Goal: Information Seeking & Learning: Learn about a topic

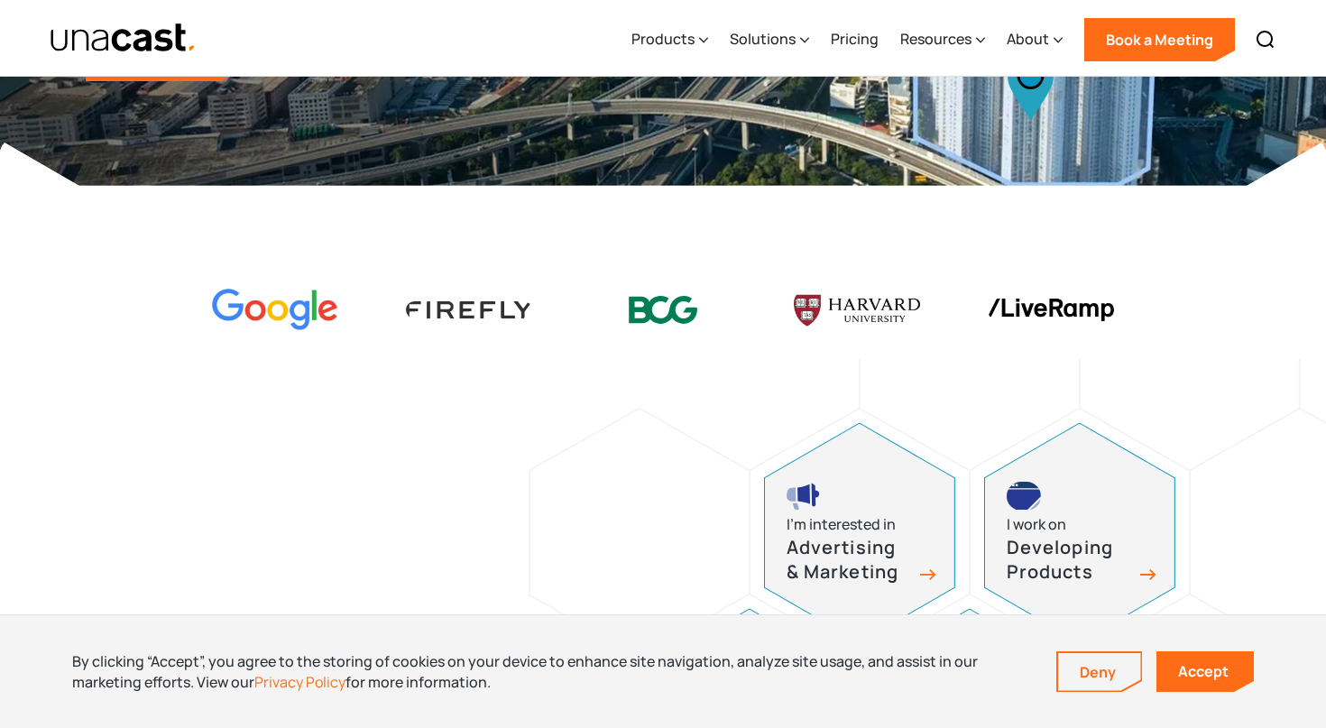
scroll to position [408, 0]
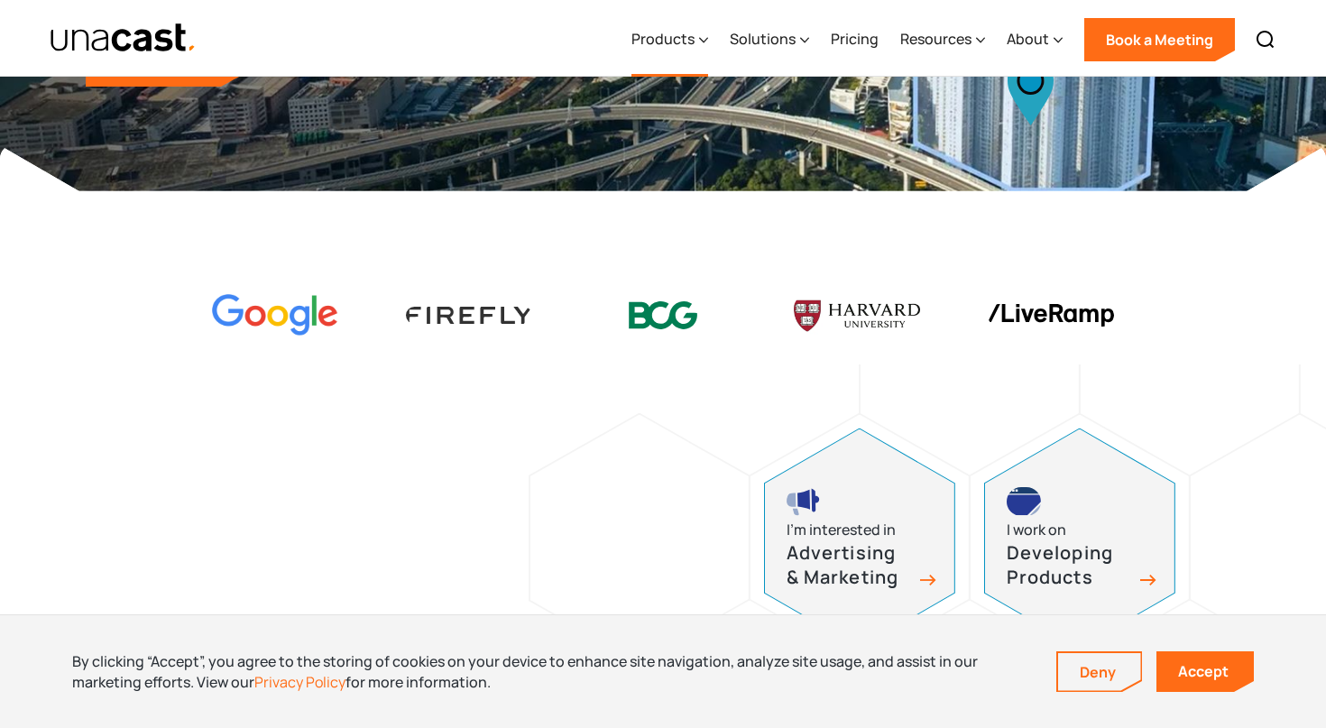
click at [684, 38] on div "Products" at bounding box center [662, 39] width 63 height 22
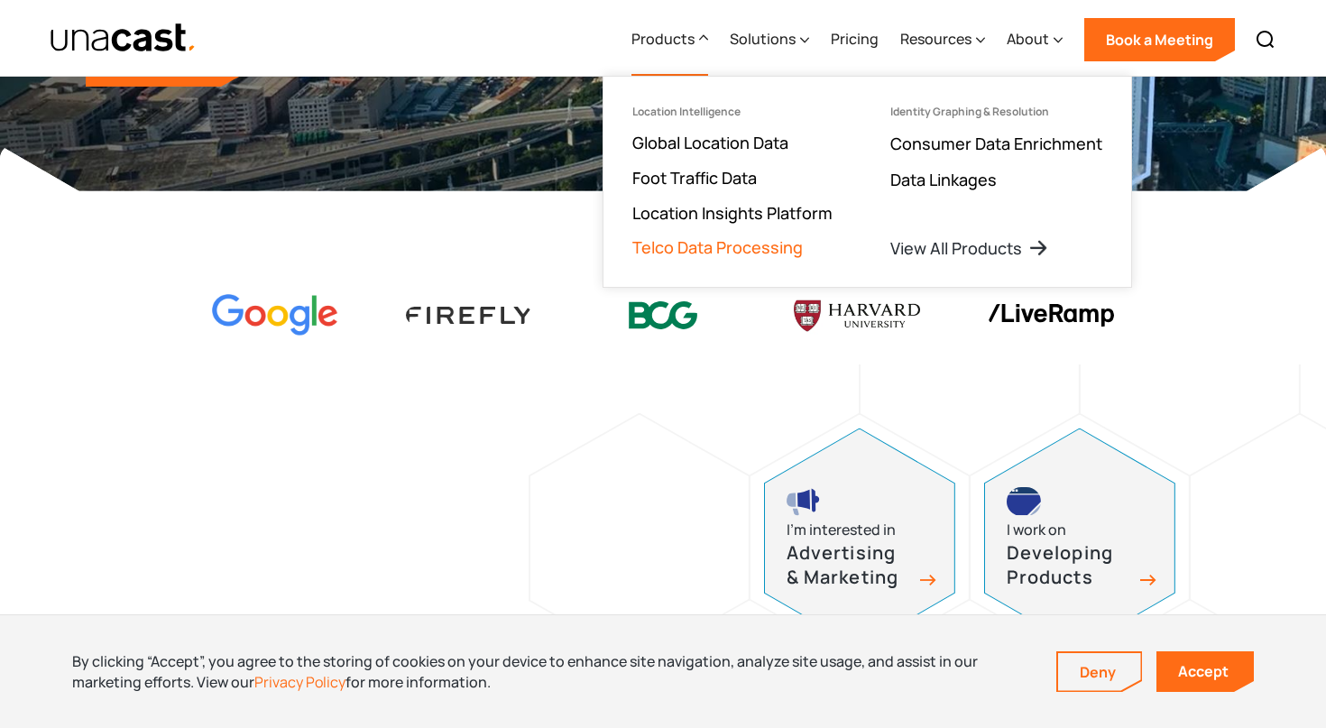
click at [693, 252] on link "Telco Data Processing" at bounding box center [717, 247] width 170 height 22
click at [684, 151] on link "Global Location Data" at bounding box center [710, 143] width 156 height 22
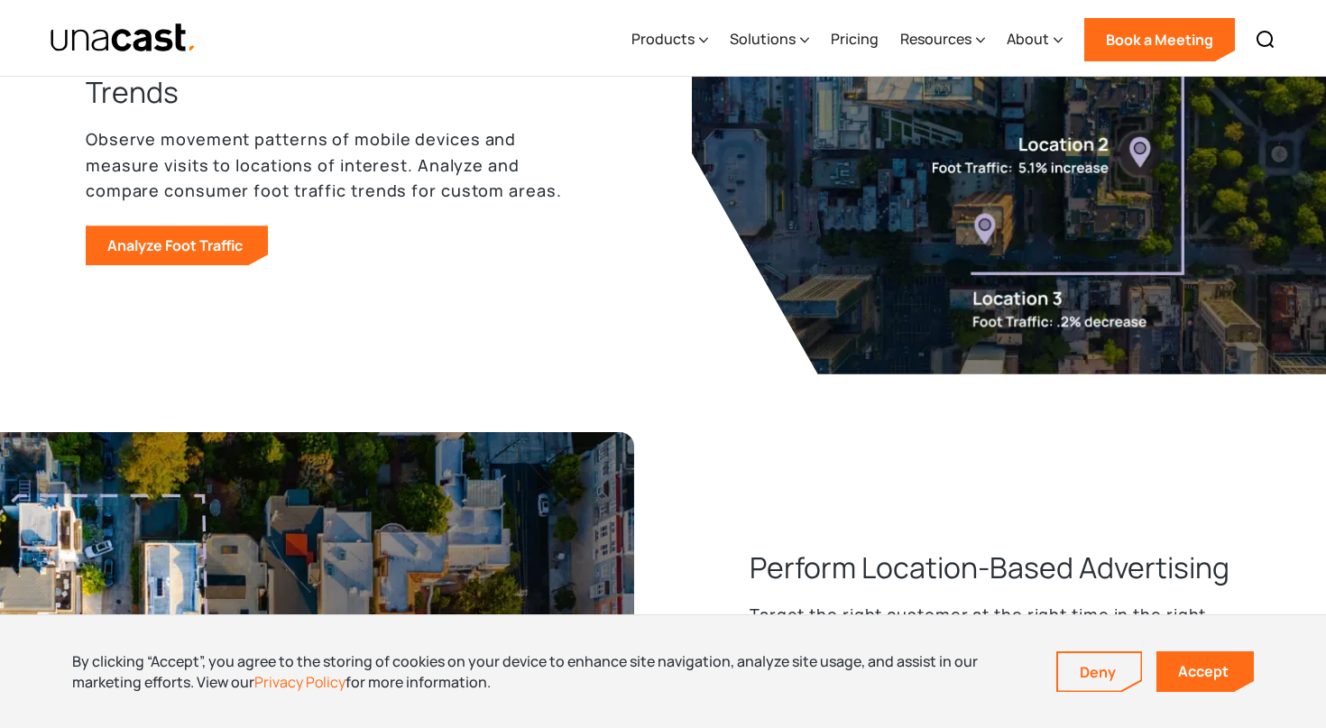
scroll to position [1431, 0]
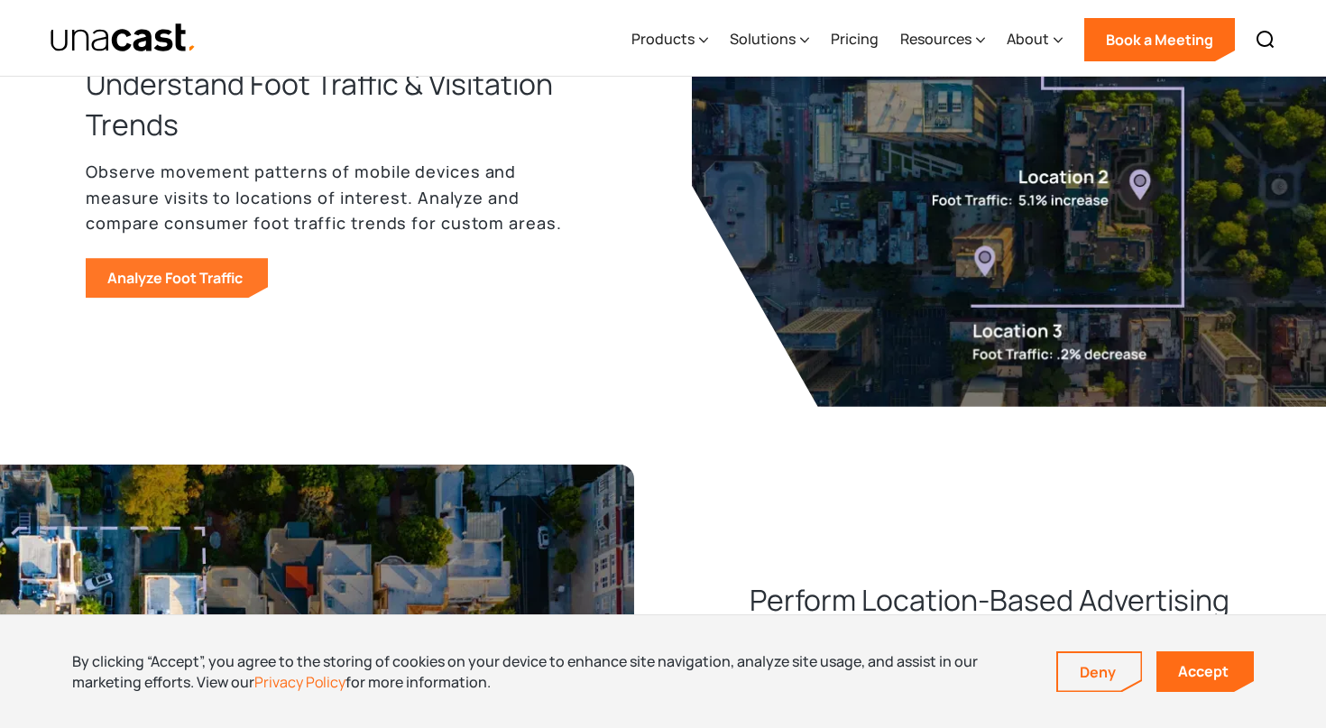
click at [215, 271] on link "Analyze Foot Traffic" at bounding box center [177, 278] width 182 height 40
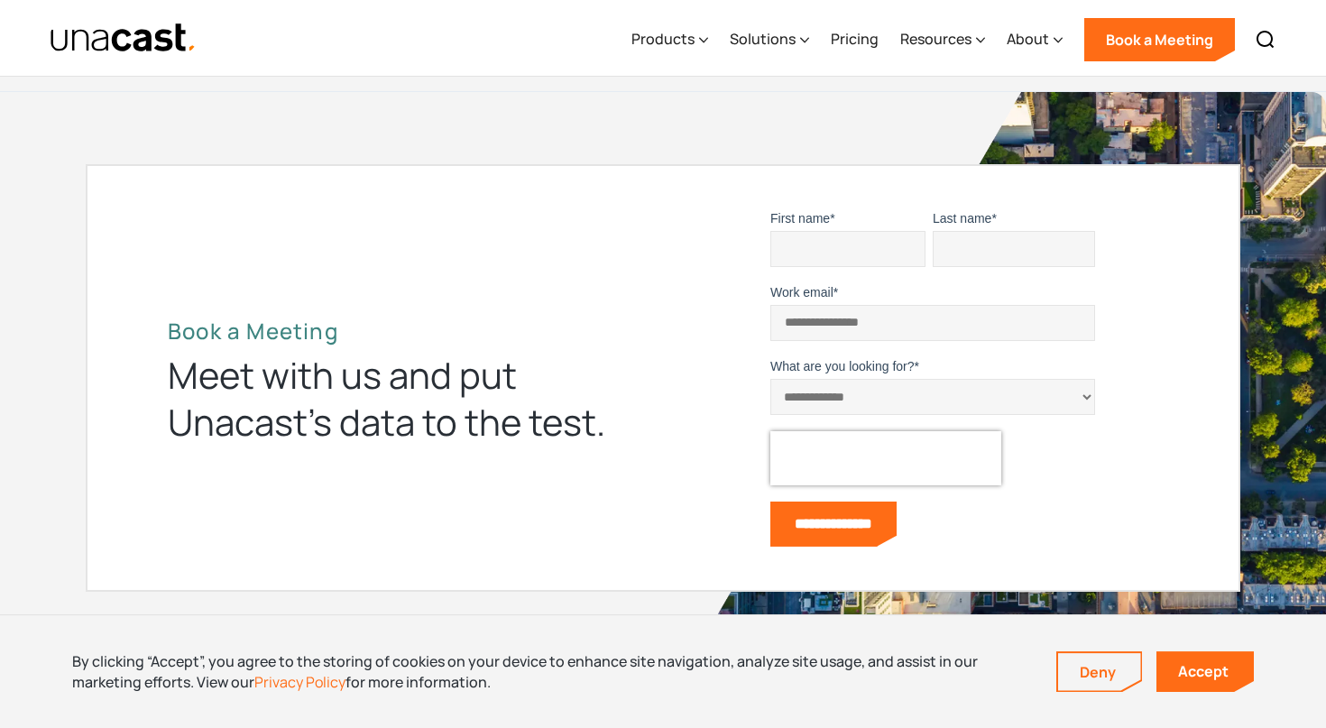
scroll to position [5883, 0]
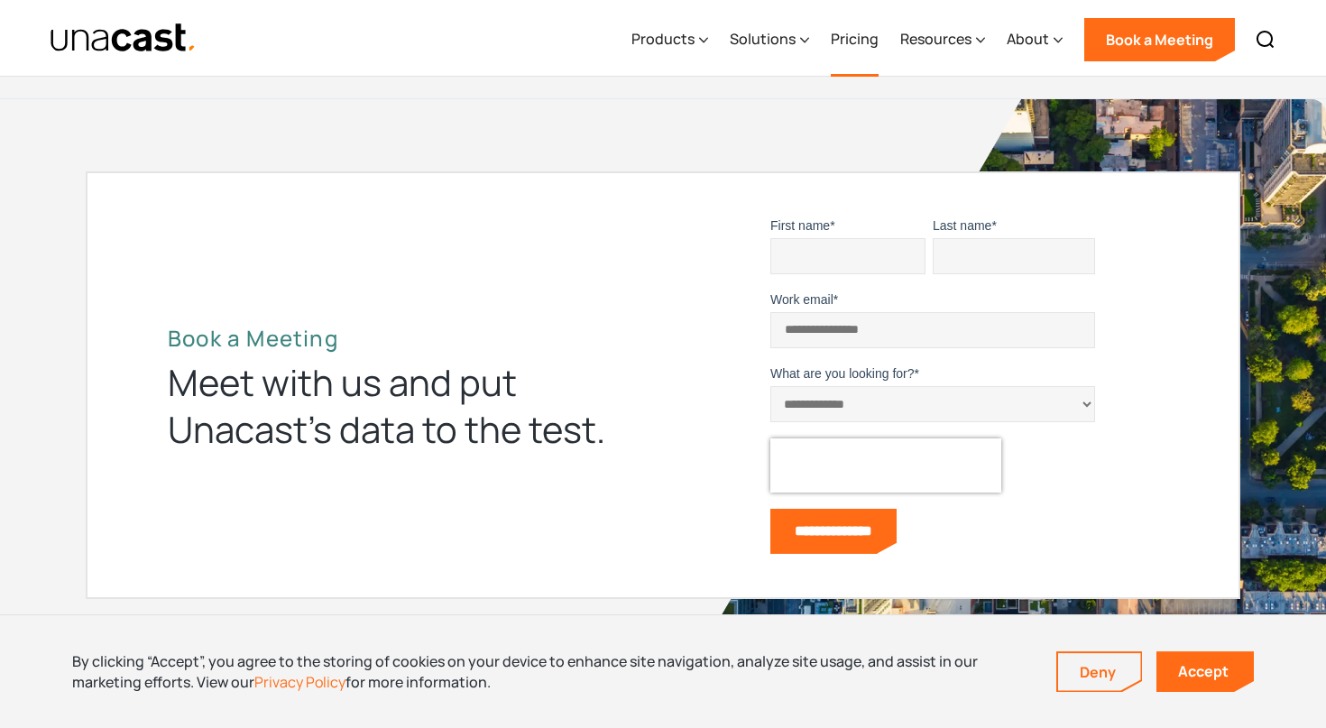
click at [877, 35] on link "Pricing" at bounding box center [854, 40] width 48 height 74
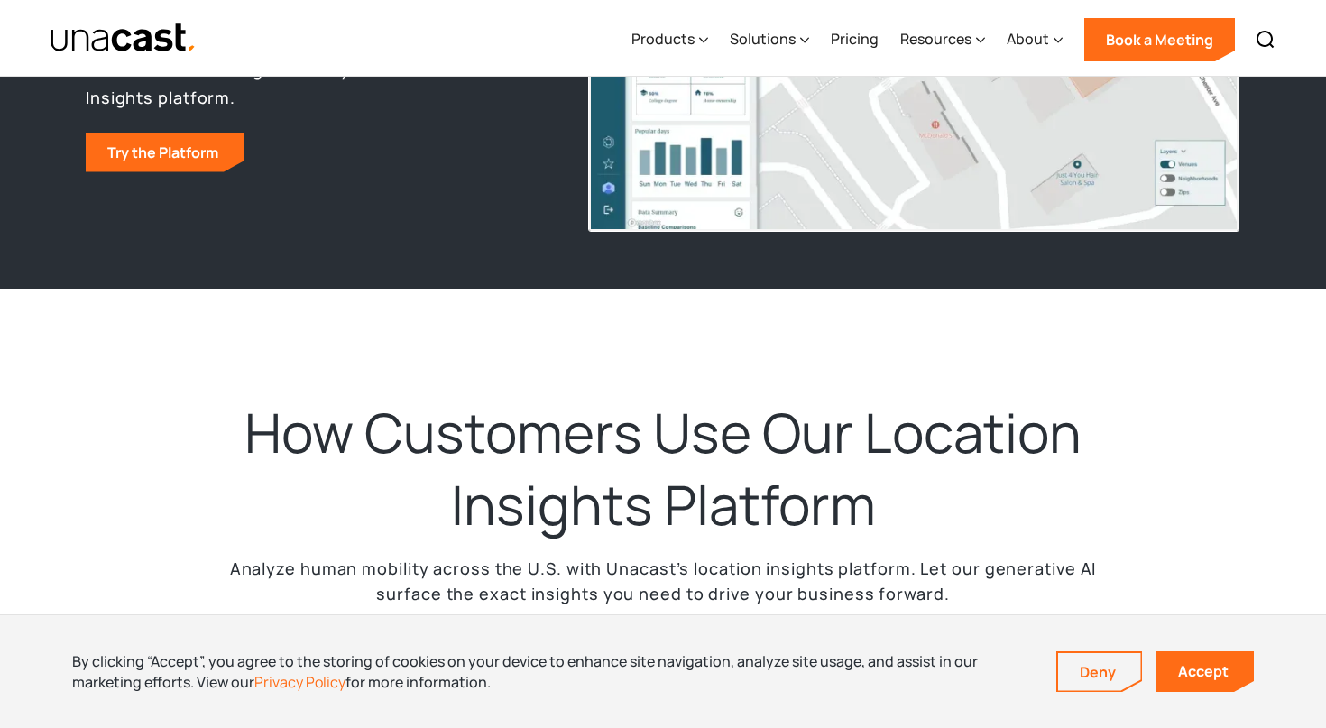
scroll to position [344, 0]
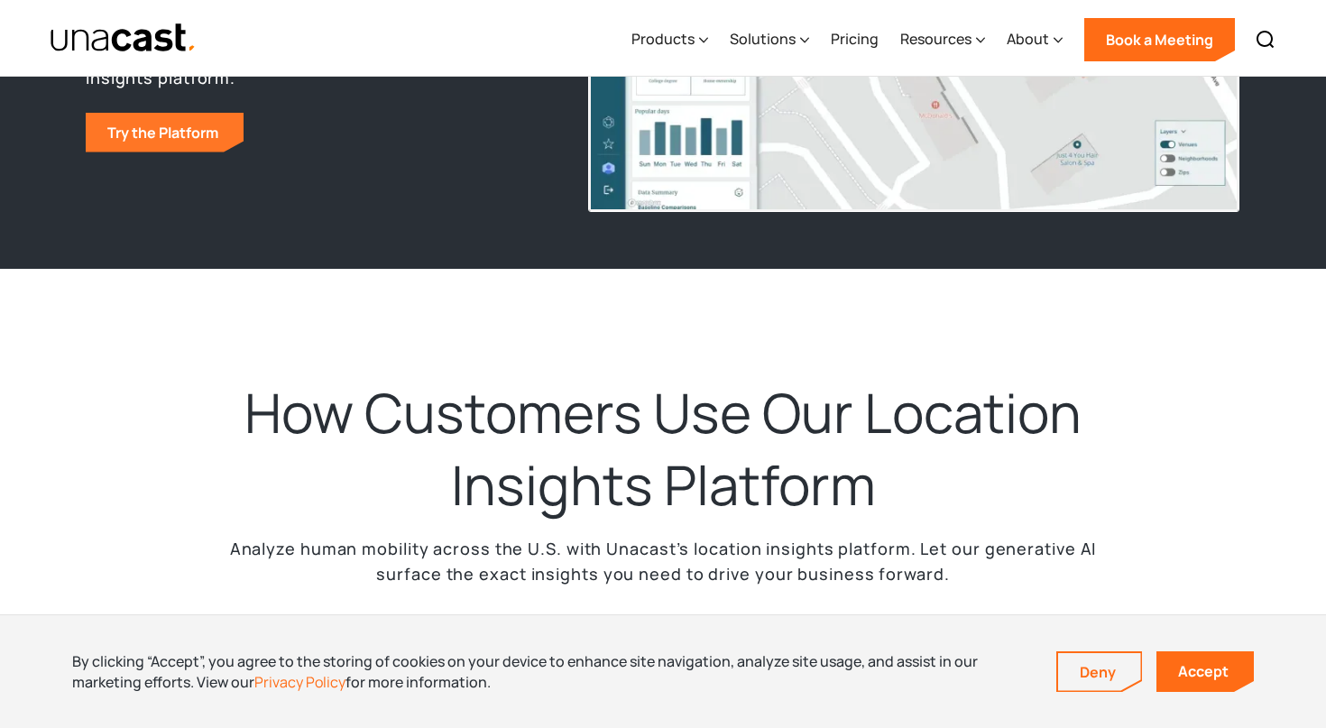
click at [181, 133] on link "Try the Platform" at bounding box center [165, 133] width 158 height 40
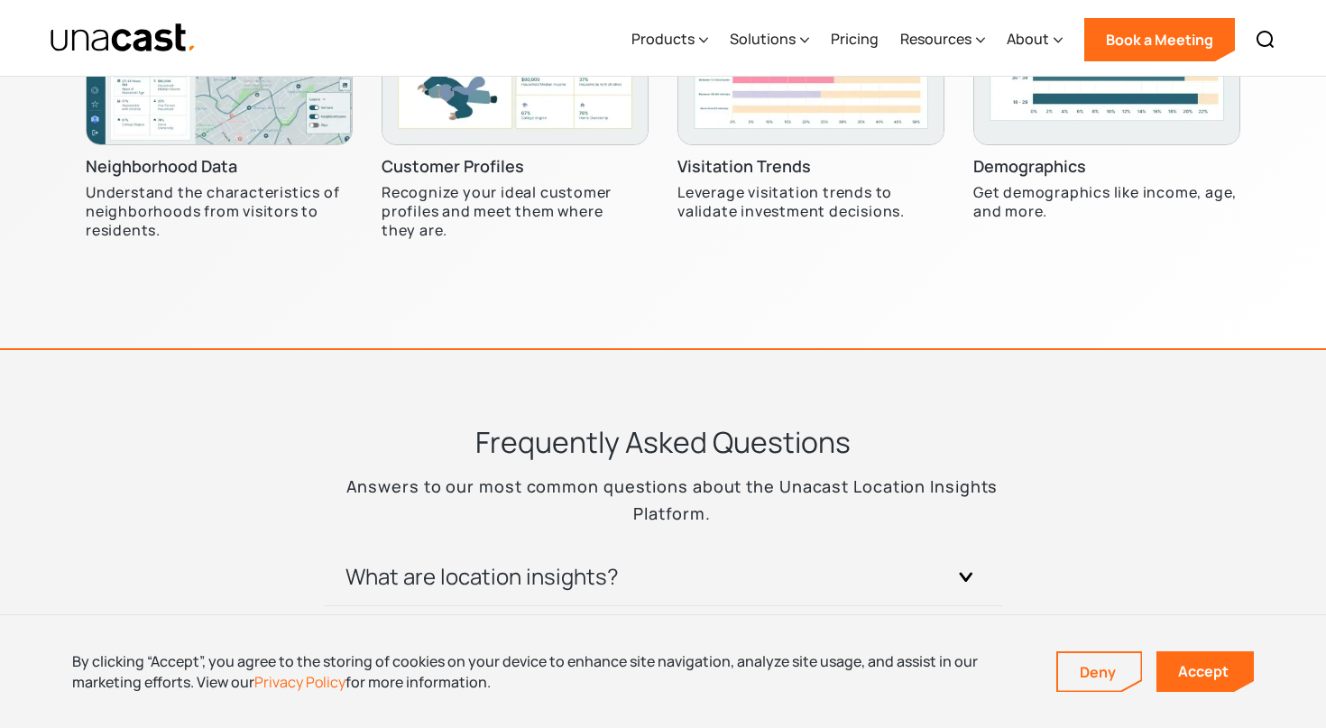
scroll to position [6407, 0]
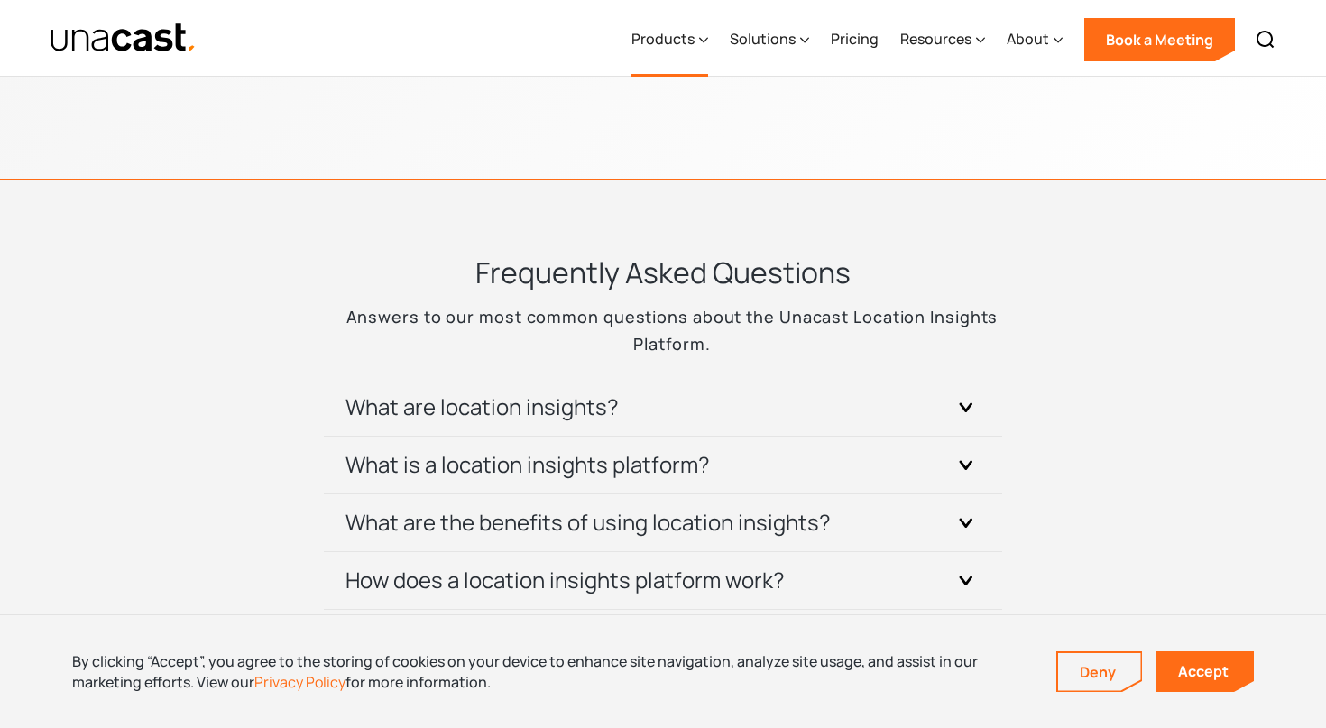
click at [661, 34] on div "Products" at bounding box center [662, 39] width 63 height 22
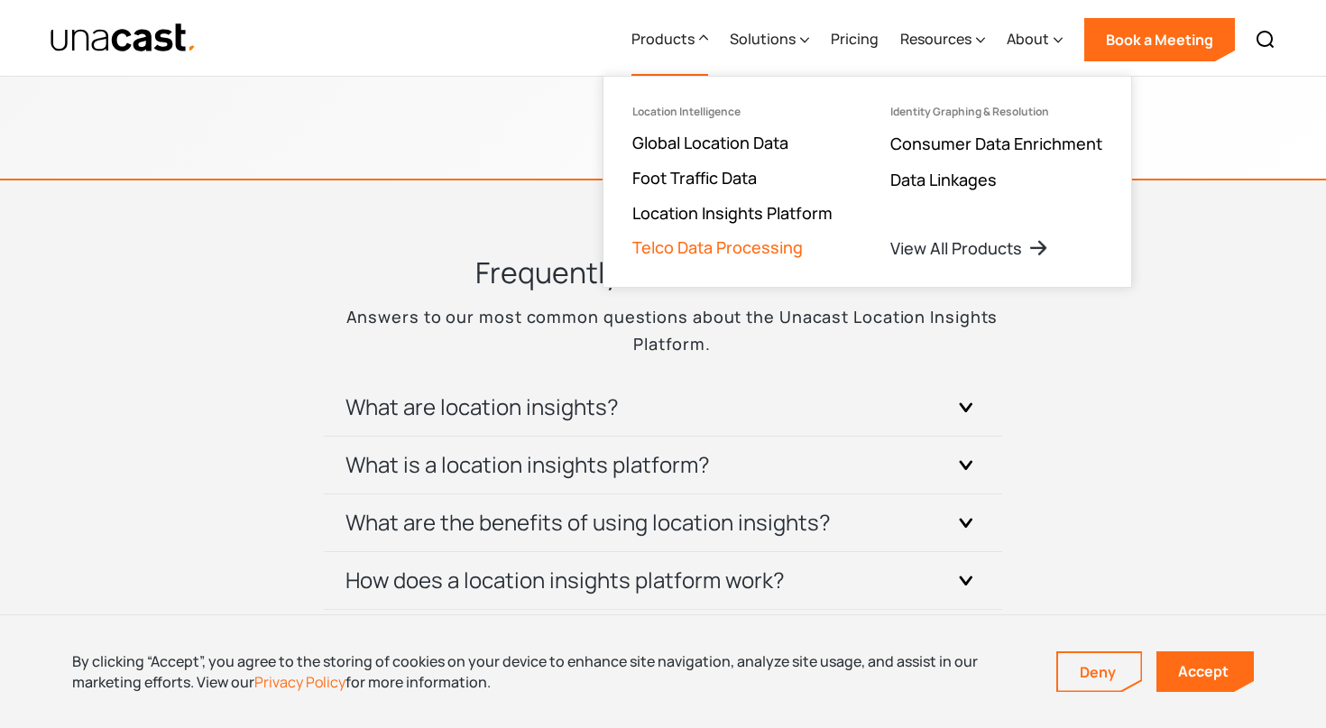
click at [725, 240] on link "Telco Data Processing" at bounding box center [717, 247] width 170 height 22
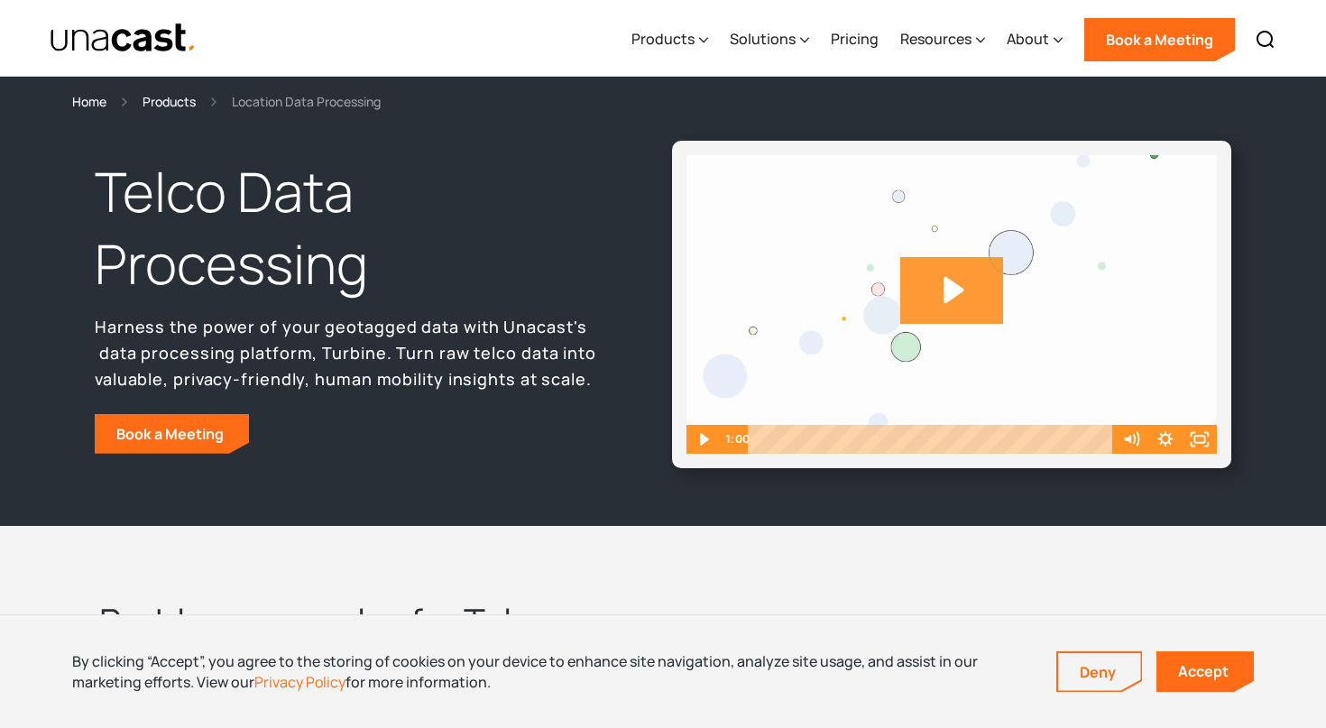
click at [976, 280] on icon "Play Video: Unacast_Scale_Final" at bounding box center [952, 290] width 104 height 67
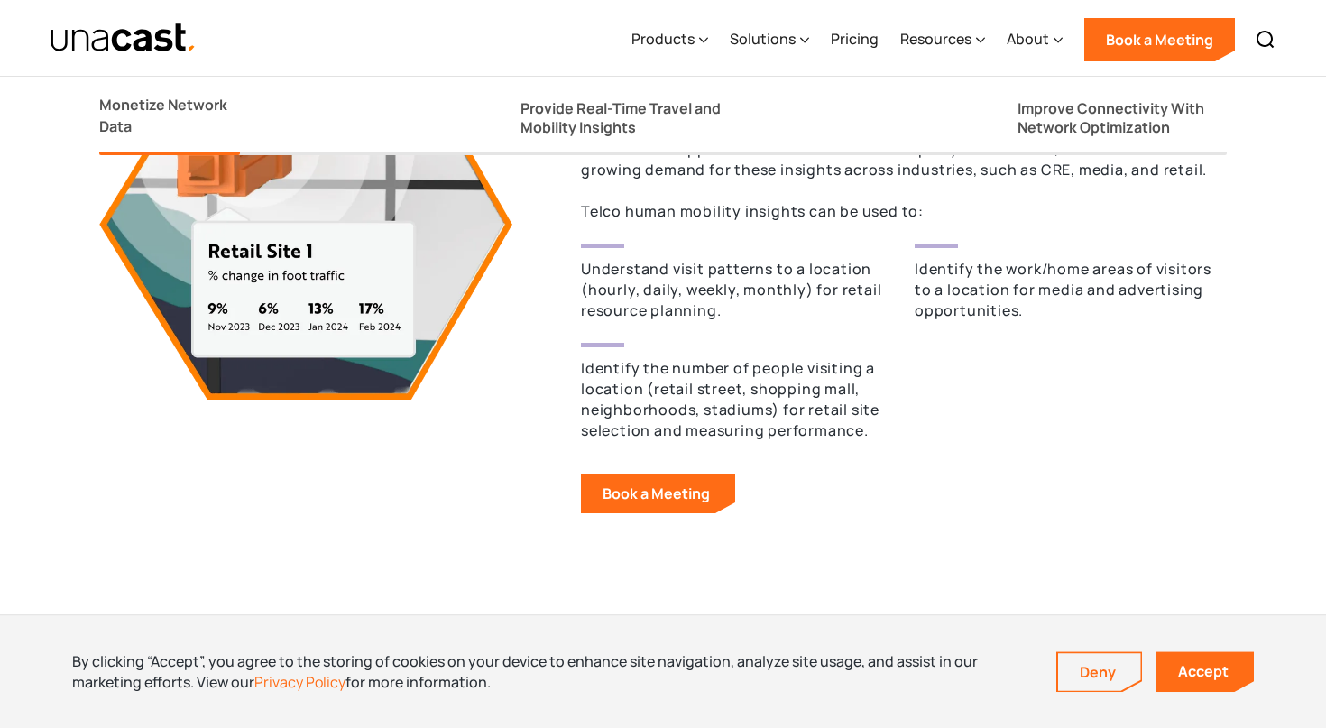
scroll to position [1741, 0]
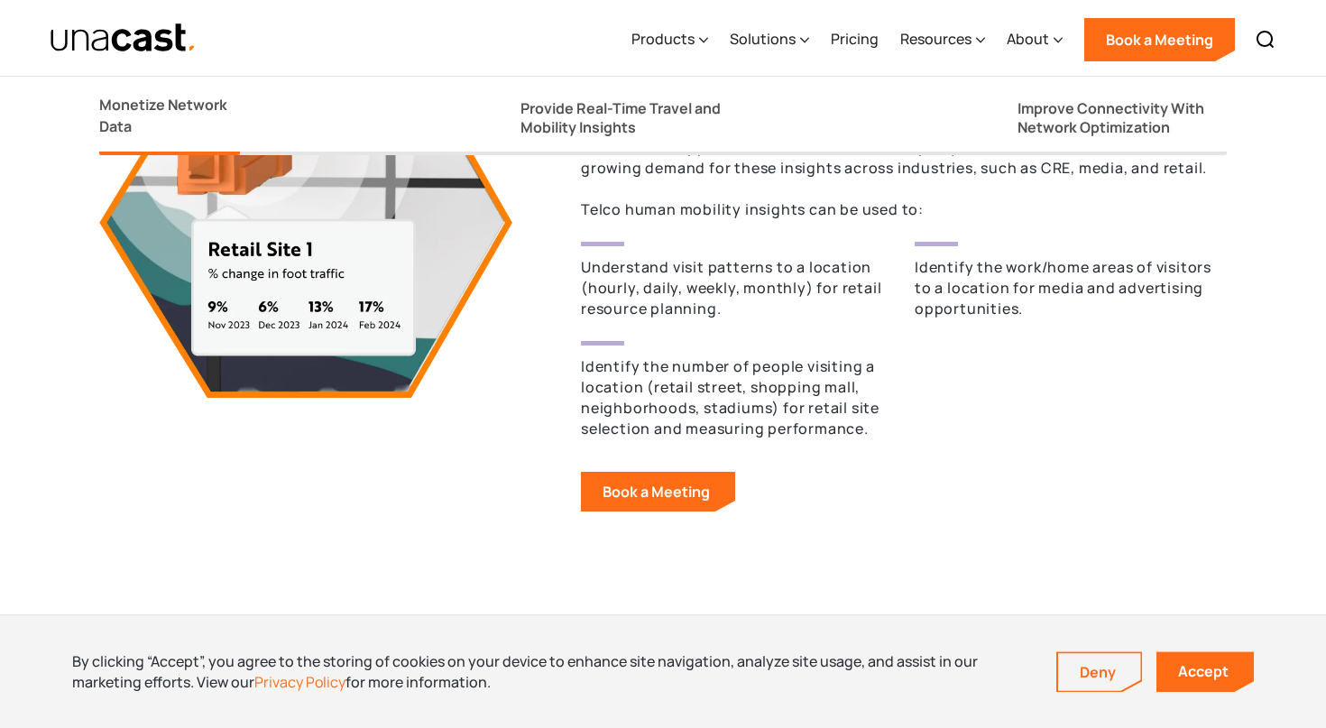
click at [777, 331] on div "Understand visit patterns to a location (hourly, daily, weekly, monthly) for re…" at bounding box center [904, 346] width 646 height 208
